Goal: Navigation & Orientation: Go to known website

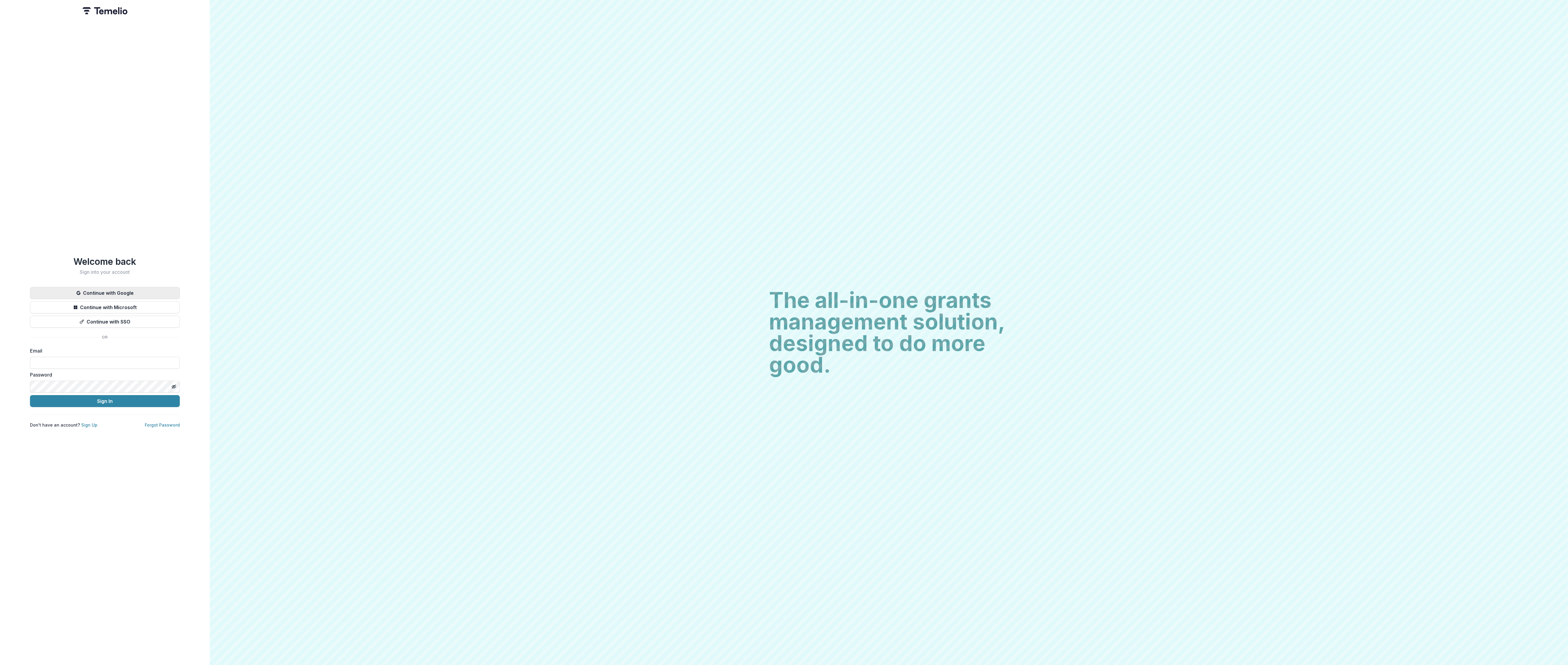
click at [146, 290] on button "Continue with Google" at bounding box center [105, 293] width 150 height 12
